Goal: Entertainment & Leisure: Consume media (video, audio)

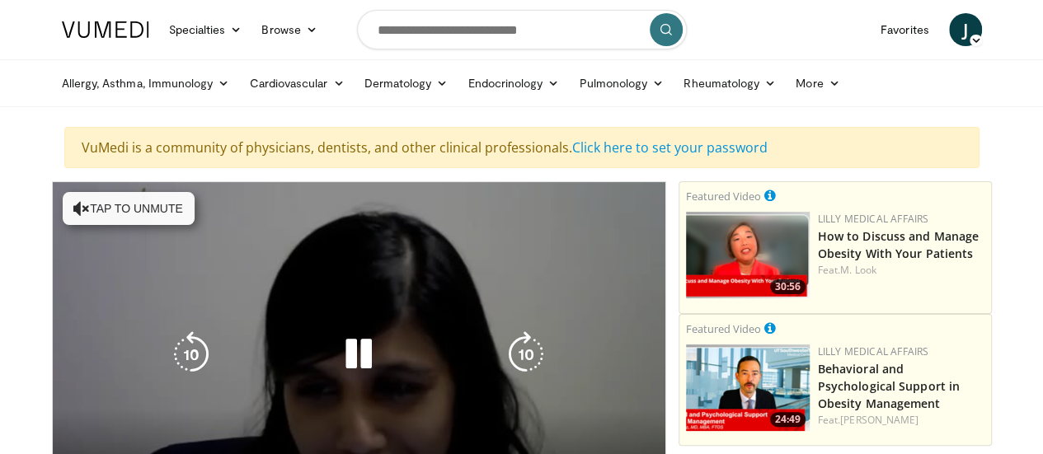
click at [73, 204] on icon "Video Player" at bounding box center [81, 208] width 16 height 16
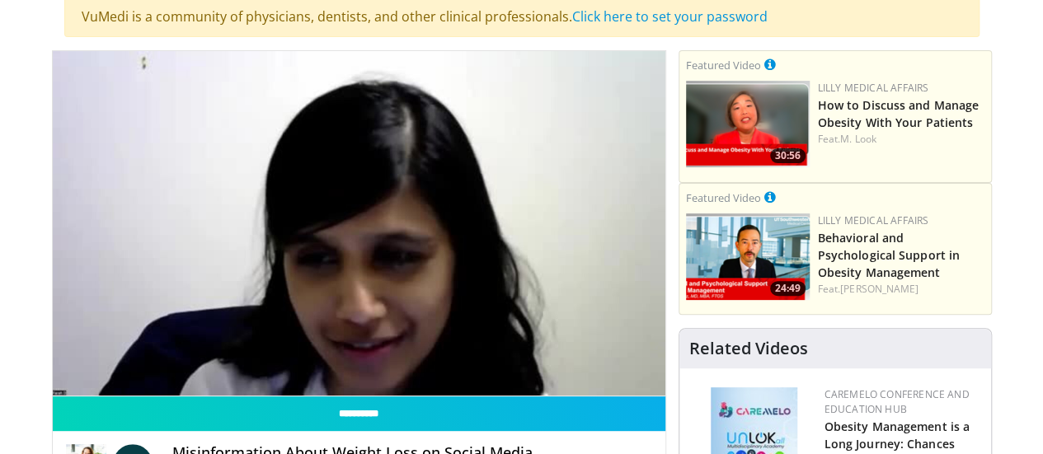
scroll to position [165, 0]
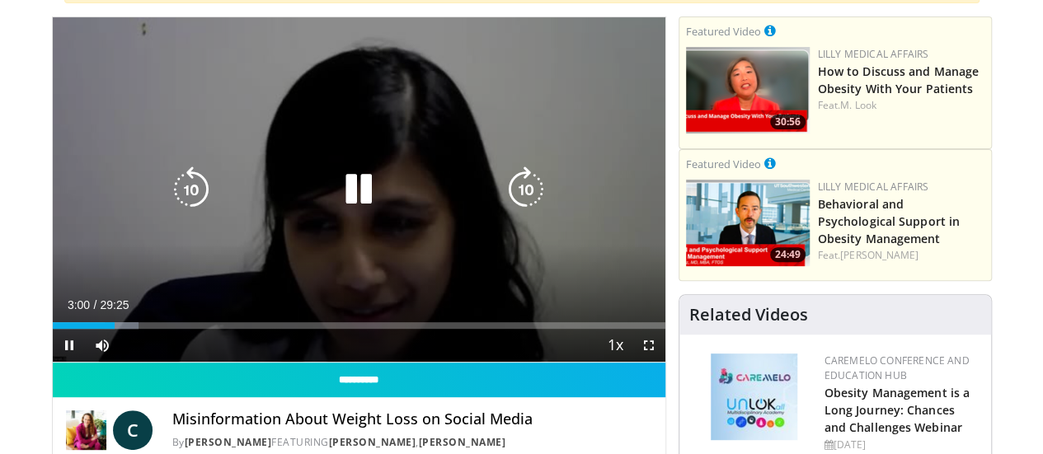
click at [337, 174] on div "10 seconds Tap to unmute" at bounding box center [359, 189] width 613 height 345
